Goal: Task Accomplishment & Management: Manage account settings

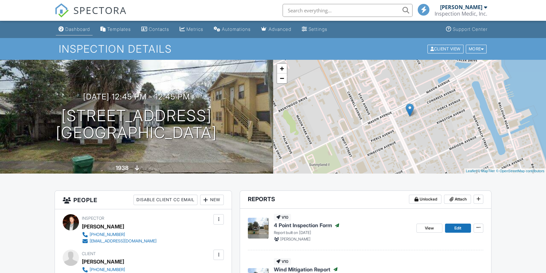
click at [74, 30] on div "Dashboard" at bounding box center [77, 29] width 25 height 6
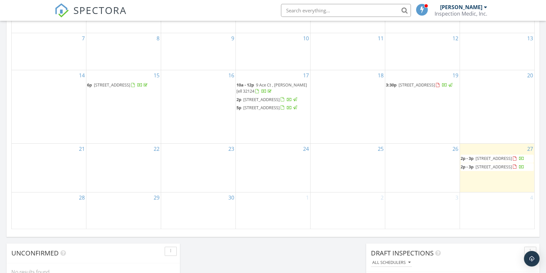
scroll to position [433, 0]
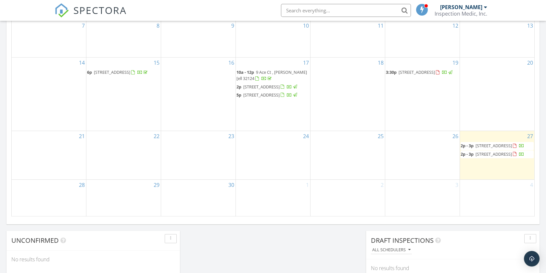
click at [477, 145] on span "2p - 3p [STREET_ADDRESS]" at bounding box center [493, 146] width 64 height 6
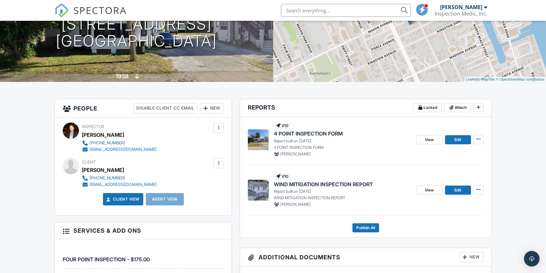
scroll to position [108, 0]
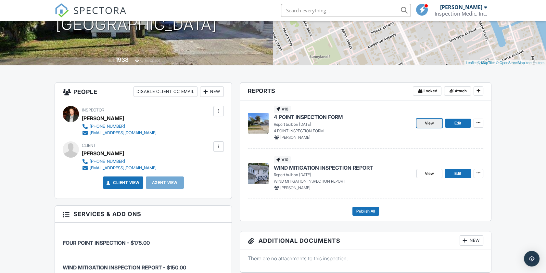
click at [428, 123] on span "View" at bounding box center [429, 123] width 9 height 6
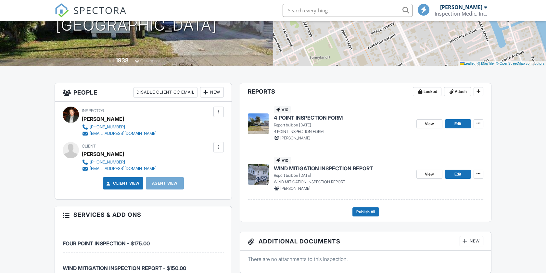
scroll to position [108, 0]
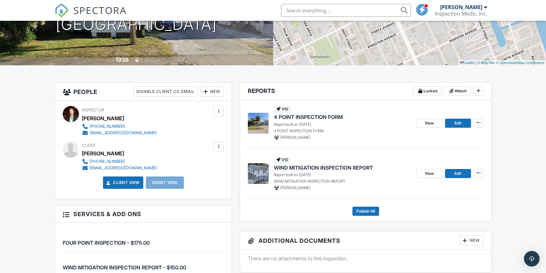
click at [304, 166] on span "WIND MITIGATION INSPECTION REPORT" at bounding box center [323, 167] width 99 height 7
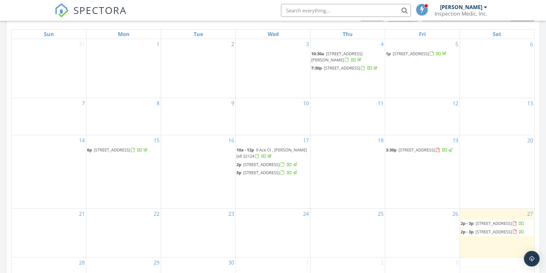
scroll to position [433, 0]
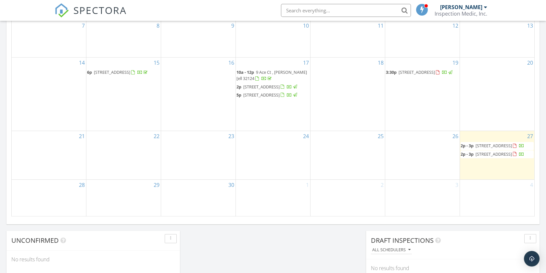
click at [478, 145] on span "[STREET_ADDRESS]" at bounding box center [493, 146] width 36 height 6
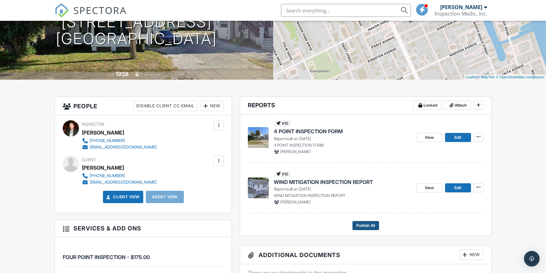
scroll to position [108, 0]
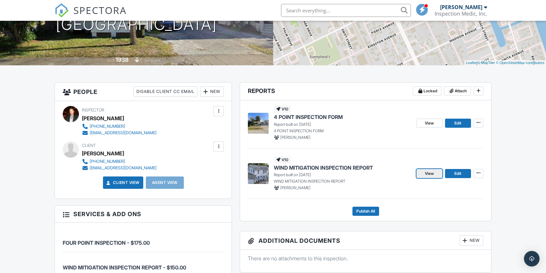
click at [428, 172] on span "View" at bounding box center [429, 173] width 9 height 6
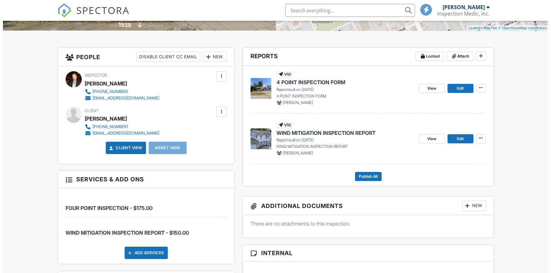
scroll to position [145, 0]
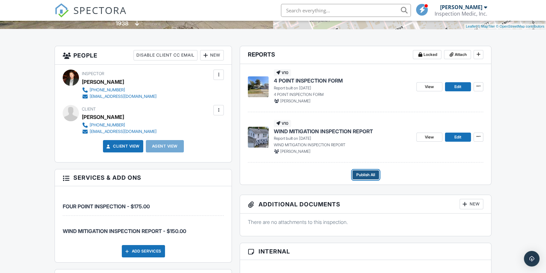
click at [366, 175] on span "Publish All" at bounding box center [365, 174] width 19 height 6
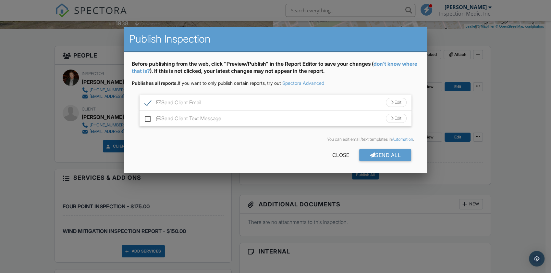
click at [378, 154] on div "Send All" at bounding box center [386, 155] width 52 height 12
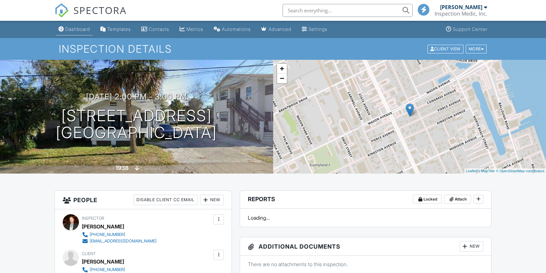
click at [80, 27] on div "Dashboard" at bounding box center [77, 29] width 25 height 6
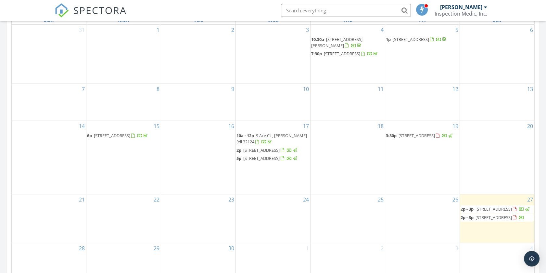
scroll to position [384, 0]
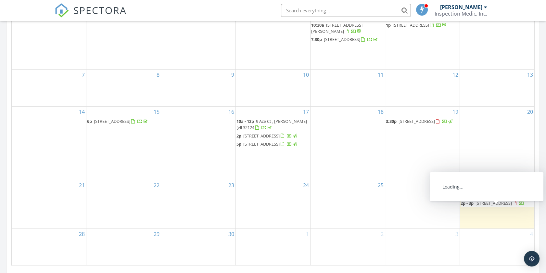
click at [480, 206] on span "215 Congress Ave, Daytona Beach 32114" at bounding box center [493, 203] width 36 height 6
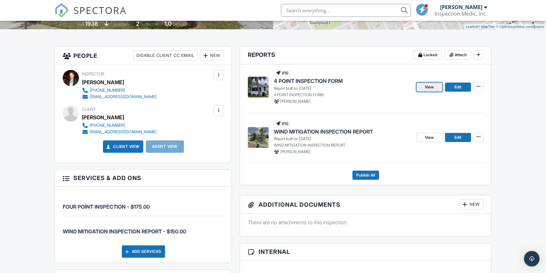
click at [428, 86] on span "View" at bounding box center [429, 87] width 9 height 6
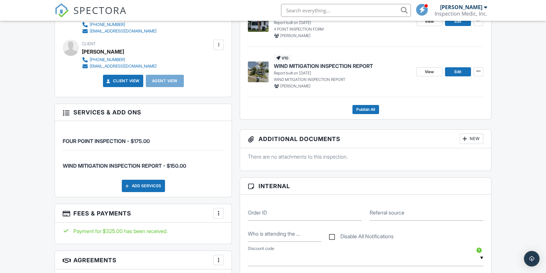
scroll to position [108, 0]
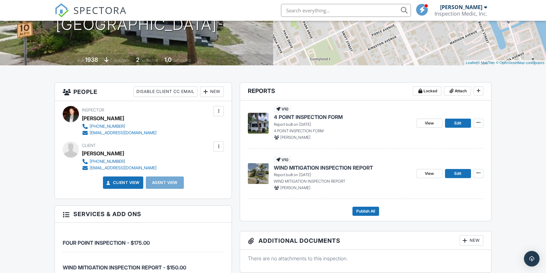
click at [301, 168] on span "WIND MITIGATION INSPECTION REPORT" at bounding box center [323, 167] width 99 height 7
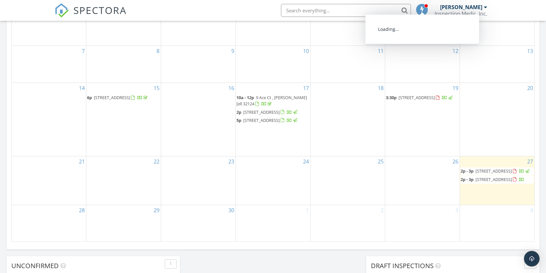
scroll to position [433, 0]
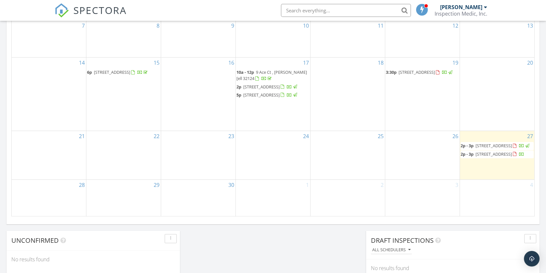
click at [475, 157] on span "[STREET_ADDRESS]" at bounding box center [493, 154] width 36 height 6
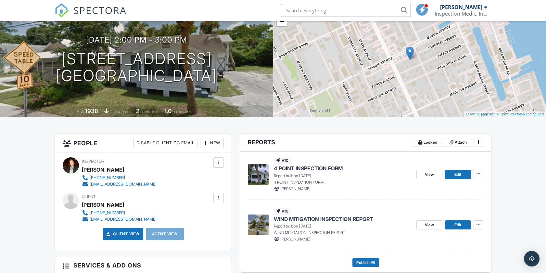
scroll to position [108, 0]
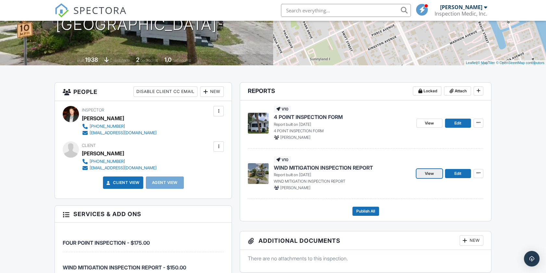
click at [428, 171] on span "View" at bounding box center [429, 173] width 9 height 6
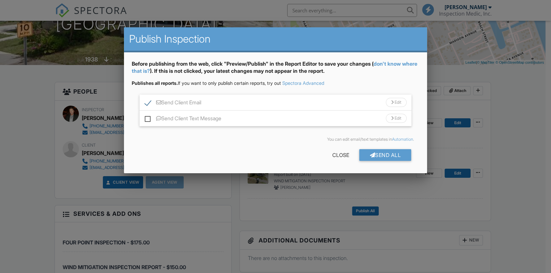
scroll to position [108, 0]
click at [391, 154] on div "Send All" at bounding box center [386, 155] width 52 height 12
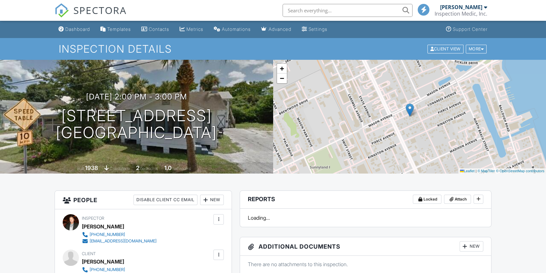
click at [78, 29] on div "Dashboard" at bounding box center [77, 29] width 25 height 6
